Goal: Use online tool/utility: Utilize a website feature to perform a specific function

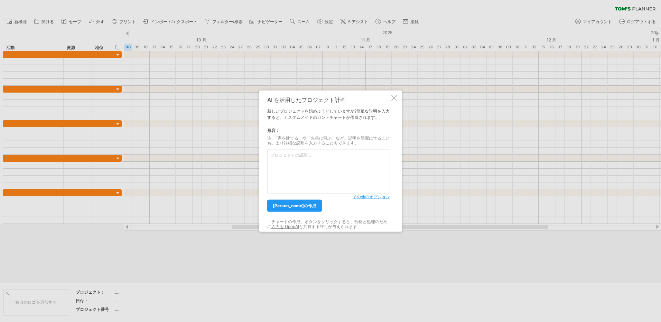
click at [282, 166] on textarea at bounding box center [328, 171] width 123 height 45
click at [291, 165] on textarea at bounding box center [328, 171] width 123 height 45
paste textarea "フェーズ 内容 期間・目安 ① EBE社 API開発完了 平成レンタカー向けAPIの実装完了・提供 [DATE]下旬予定 ② 弊社側 開発・内部テスト API…"
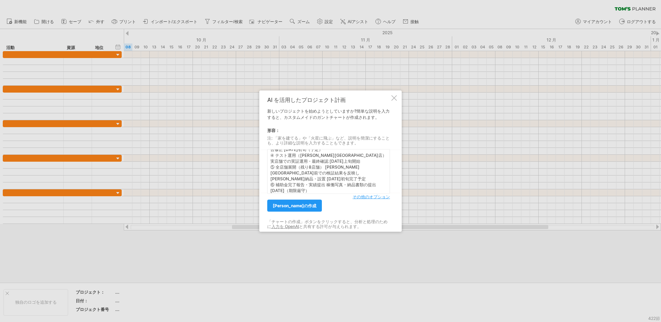
scroll to position [46, 0]
type textarea "フェーズ 内容 期間・目安 ① EBE社 API開発完了 平成レンタカー向けAPIの実装完了・提供 [DATE]下旬予定 ② 弊社側 開発・内部テスト API…"
click at [294, 204] on span "[PERSON_NAME]の作成" at bounding box center [295, 205] width 44 height 5
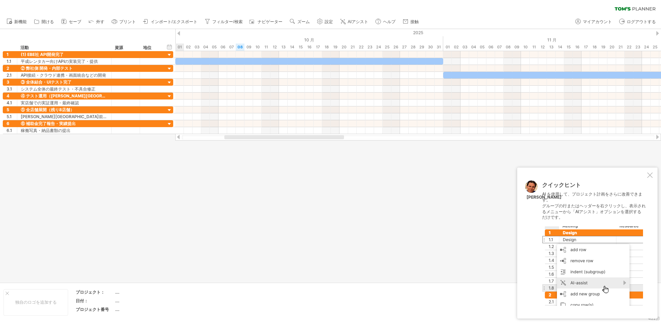
click at [650, 176] on div at bounding box center [651, 176] width 6 height 6
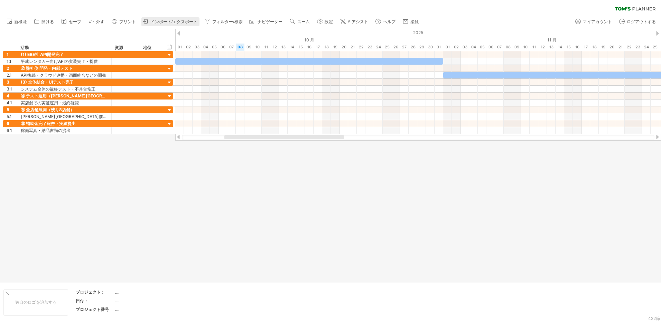
click at [166, 23] on span "インポート/エクスポート" at bounding box center [174, 21] width 47 height 5
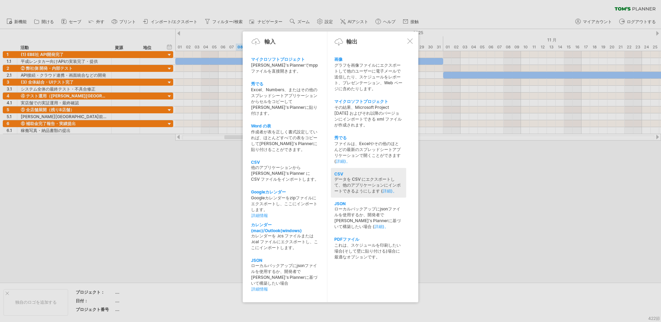
click at [350, 181] on div "データを CSV にエクスポートして、他のアプリケーションにインポートできるようにします ( 詳細)。" at bounding box center [369, 186] width 68 height 18
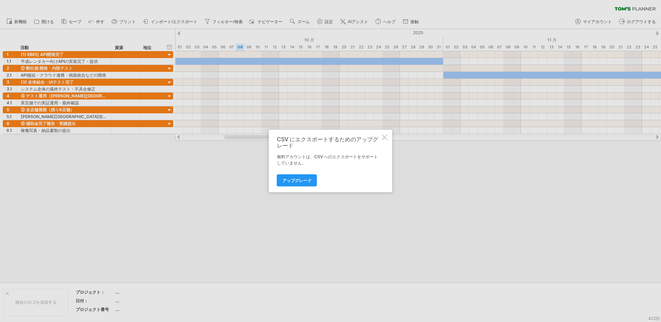
click at [384, 137] on div at bounding box center [385, 138] width 6 height 6
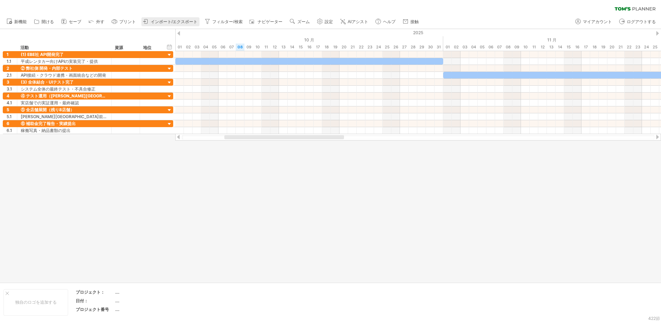
click at [175, 18] on link "インポート/エクスポート" at bounding box center [170, 21] width 58 height 9
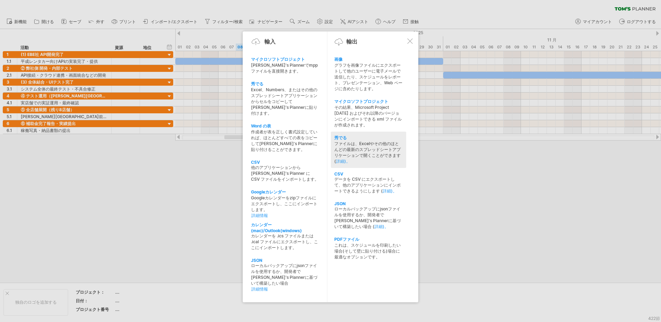
click at [364, 144] on div "ファイルは、Excelやその他のほとんどの最新のスプレッドシートアプリケーションで開くことができます ( 詳細)。" at bounding box center [369, 153] width 68 height 24
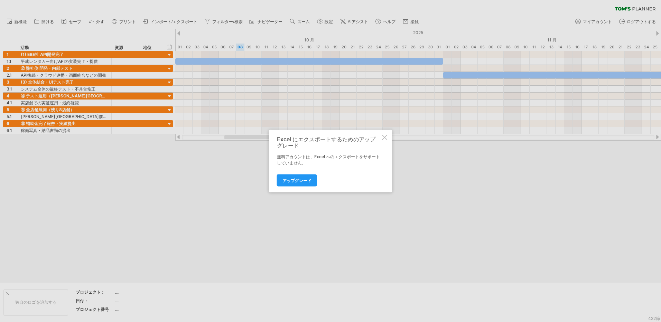
click at [385, 138] on div at bounding box center [385, 138] width 6 height 6
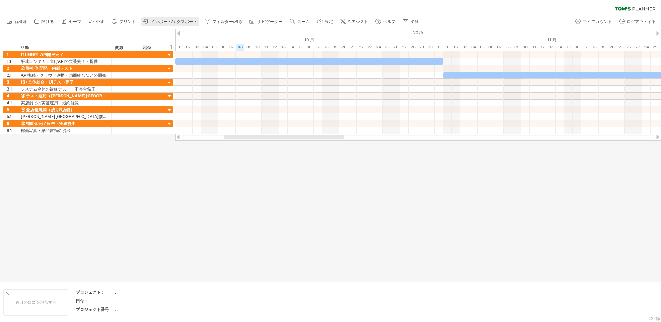
click at [192, 20] on span "インポート/エクスポート" at bounding box center [174, 21] width 47 height 5
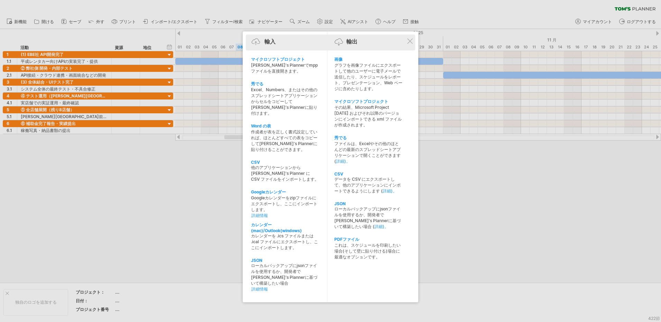
click at [405, 41] on div "輸入 輸出" at bounding box center [331, 43] width 166 height 10
